Goal: Task Accomplishment & Management: Manage account settings

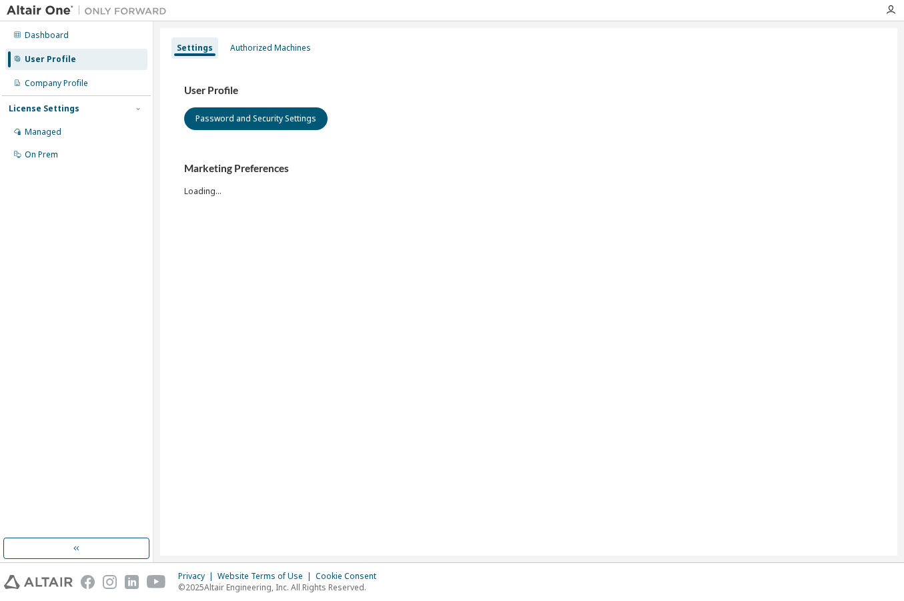
drag, startPoint x: 0, startPoint y: 0, endPoint x: 330, endPoint y: 348, distance: 479.5
click at [330, 348] on body "Dashboard User Profile Company Profile License Settings Managed On Prem Setting…" at bounding box center [452, 300] width 904 height 601
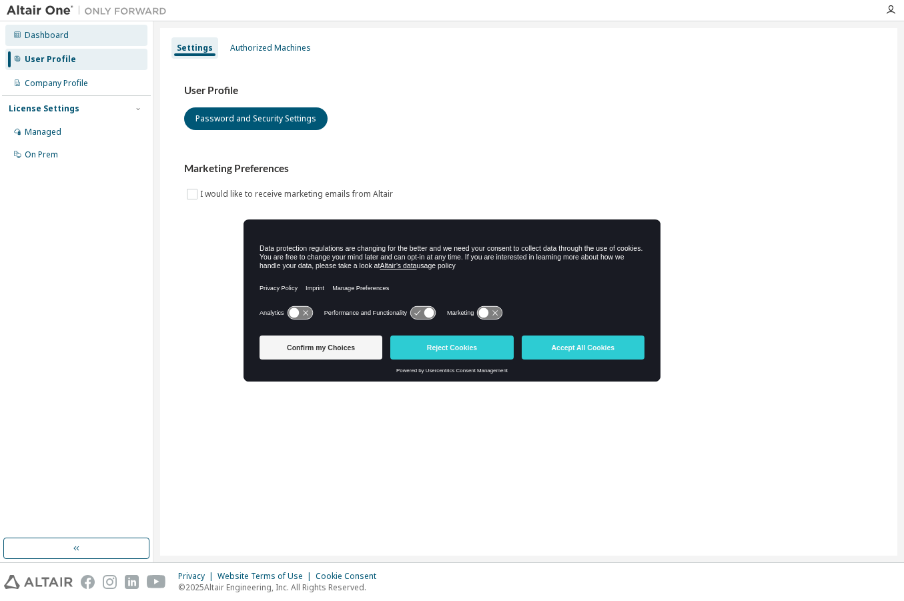
click at [33, 30] on div "Dashboard" at bounding box center [47, 35] width 44 height 11
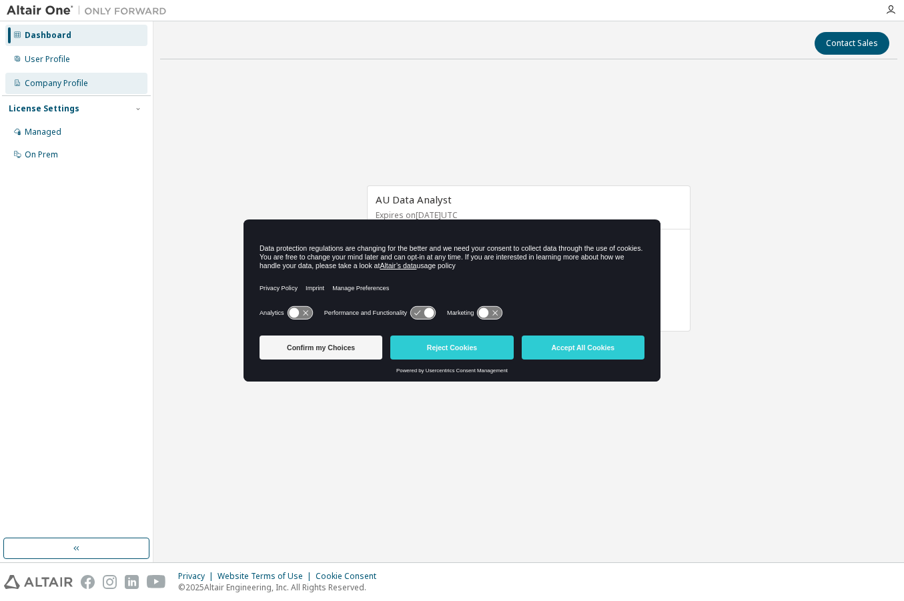
click at [54, 84] on div "Company Profile" at bounding box center [56, 83] width 63 height 11
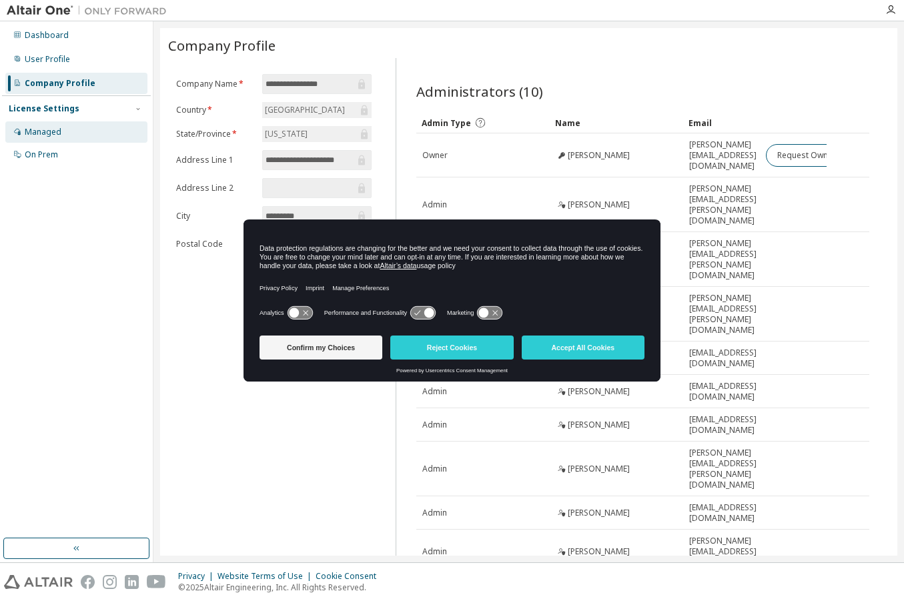
click at [47, 133] on div "Managed" at bounding box center [43, 132] width 37 height 11
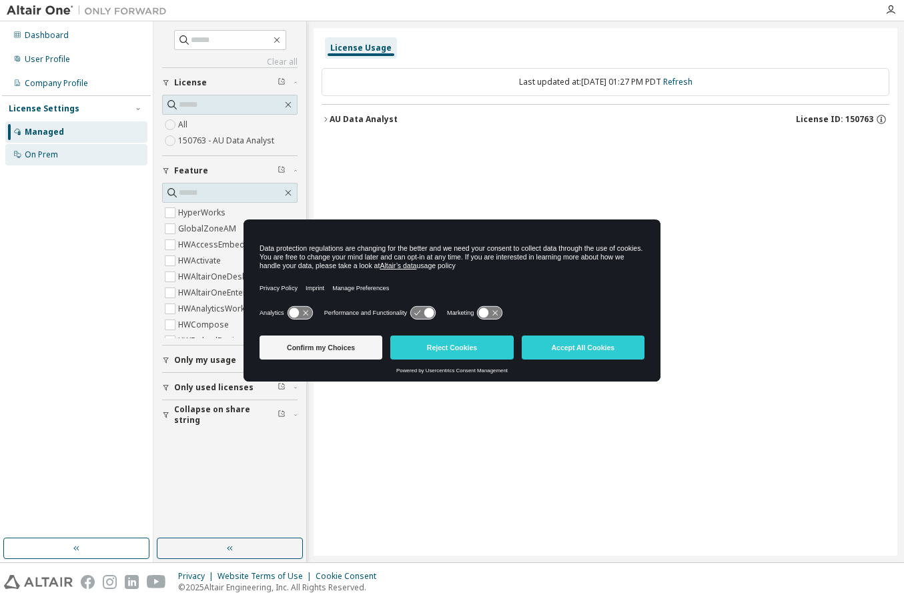
click at [43, 151] on div "On Prem" at bounding box center [41, 154] width 33 height 11
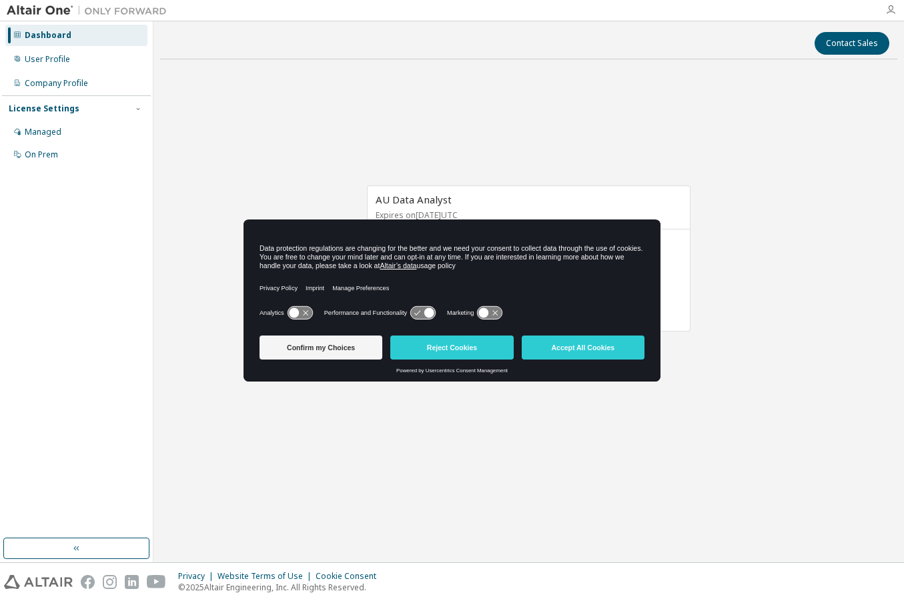
click at [887, 9] on icon "button" at bounding box center [890, 10] width 11 height 11
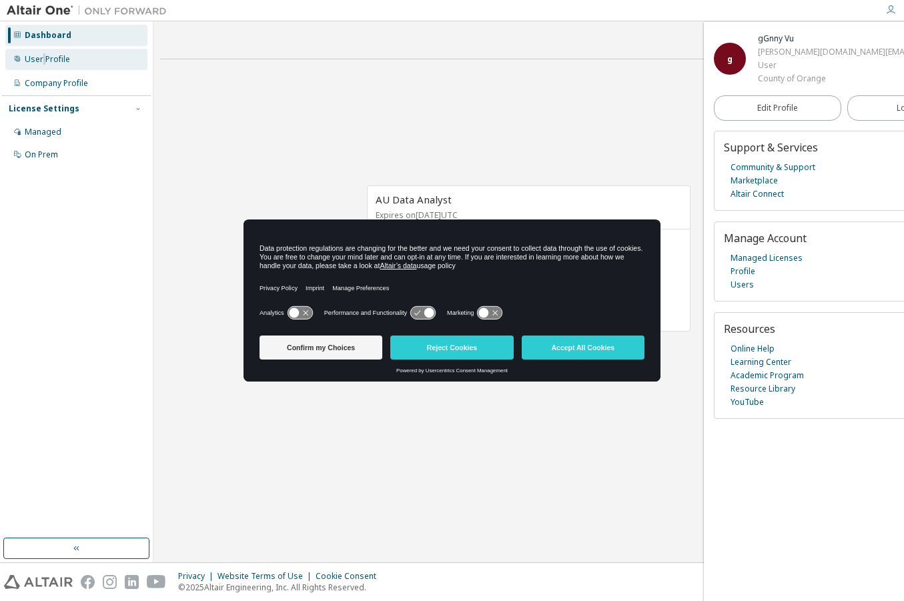
click at [43, 60] on div "User Profile" at bounding box center [47, 59] width 45 height 11
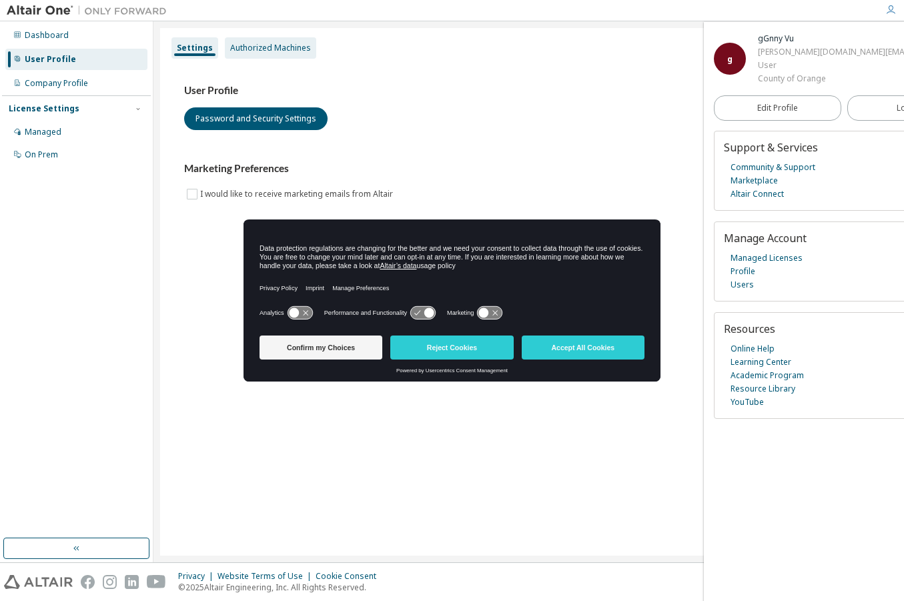
click at [261, 52] on div "Authorized Machines" at bounding box center [270, 48] width 81 height 11
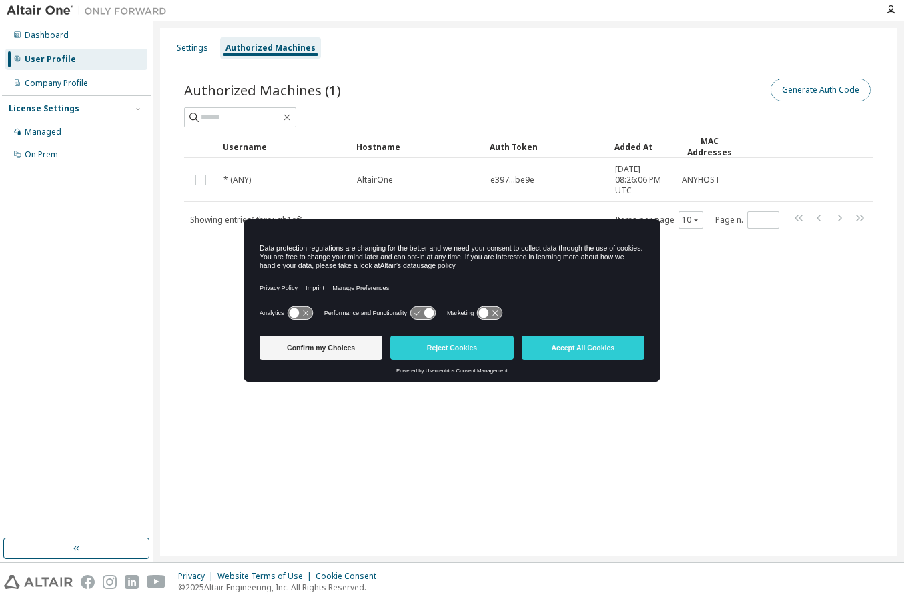
click at [831, 95] on button "Generate Auth Code" at bounding box center [821, 90] width 100 height 23
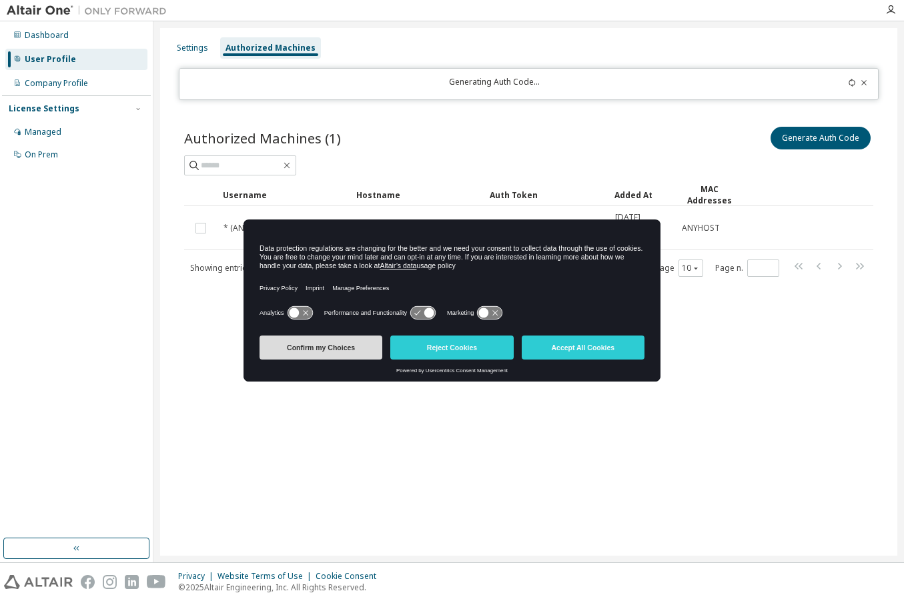
click at [330, 358] on button "Confirm my Choices" at bounding box center [321, 348] width 123 height 24
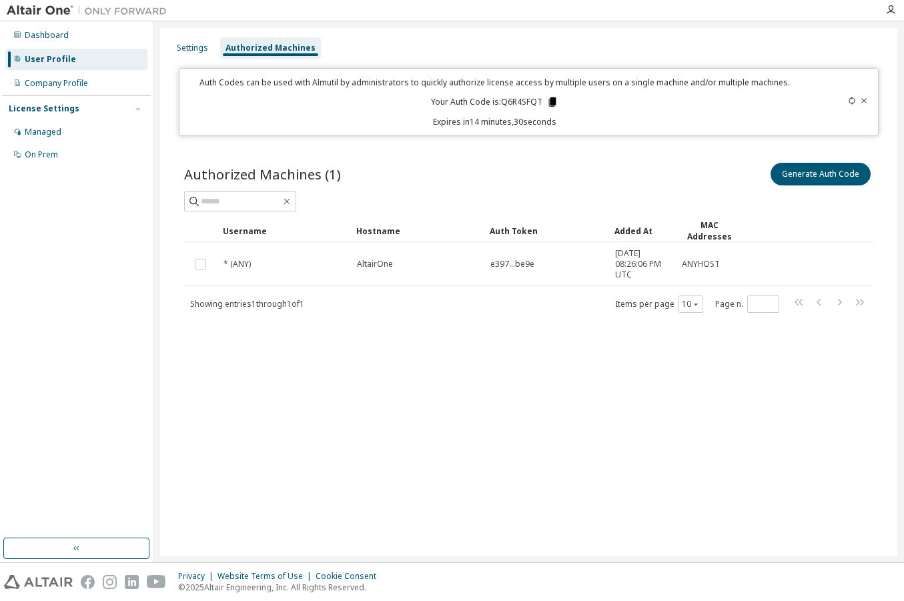
click at [548, 101] on icon at bounding box center [552, 102] width 12 height 12
